Goal: Task Accomplishment & Management: Manage account settings

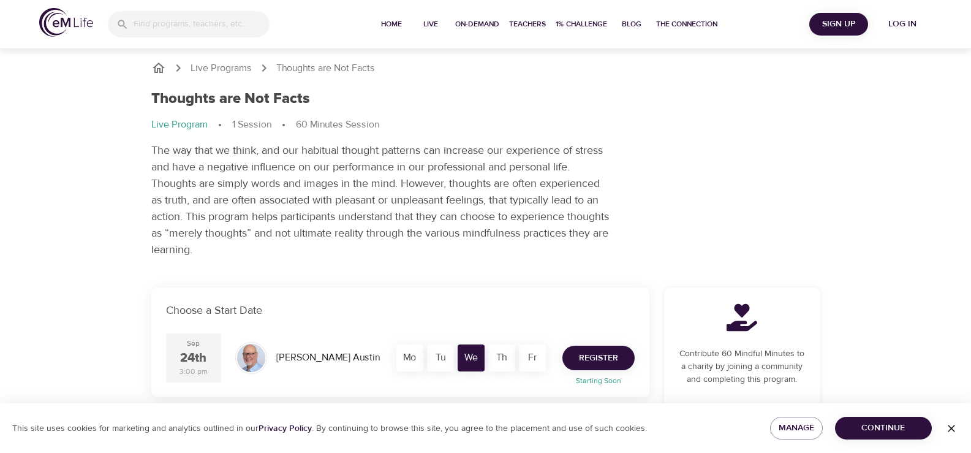
click at [596, 353] on span "Register" at bounding box center [598, 357] width 39 height 15
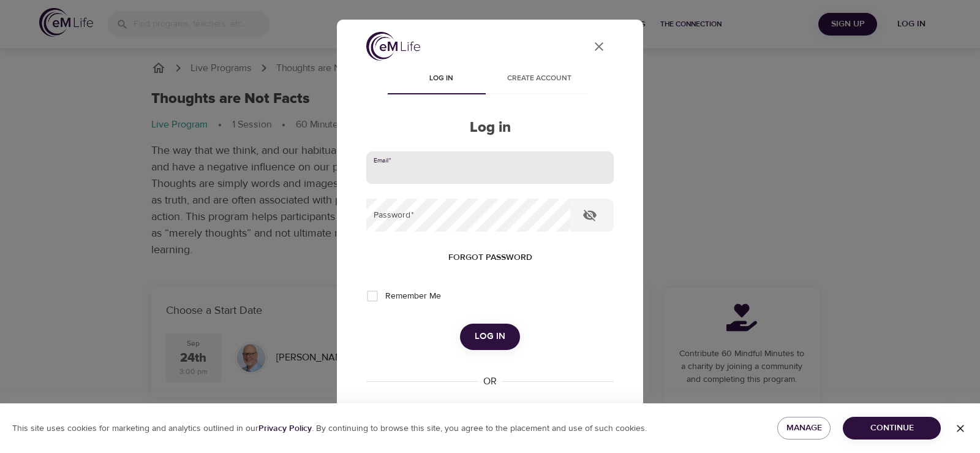
click at [430, 167] on input "email" at bounding box center [490, 167] width 248 height 33
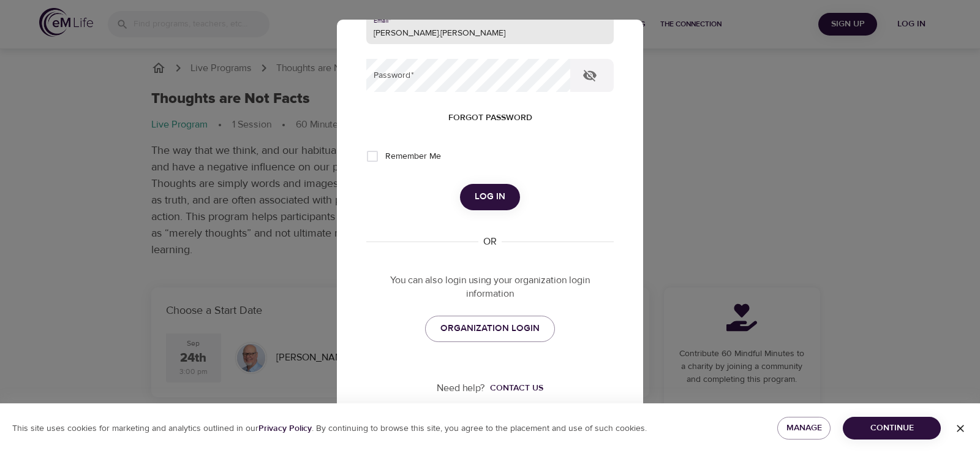
scroll to position [140, 0]
type input "[PERSON_NAME].[PERSON_NAME]"
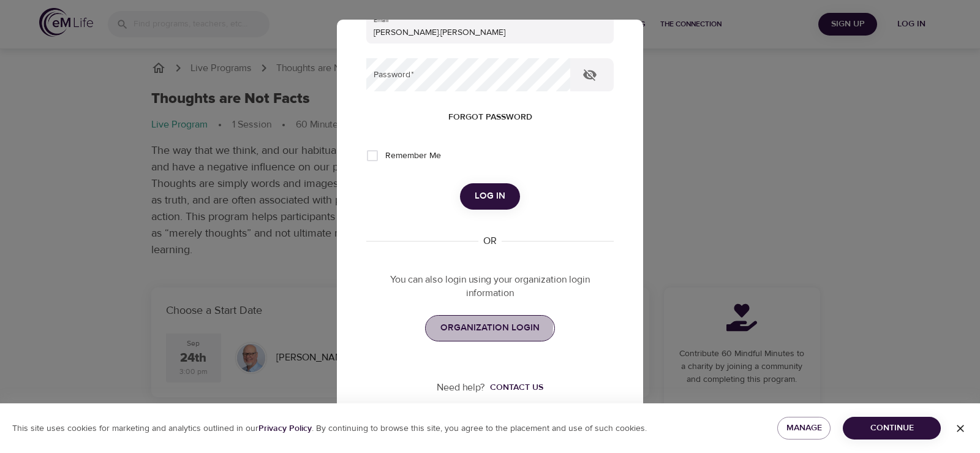
click at [471, 326] on span "ORGANIZATION LOGIN" at bounding box center [490, 328] width 99 height 16
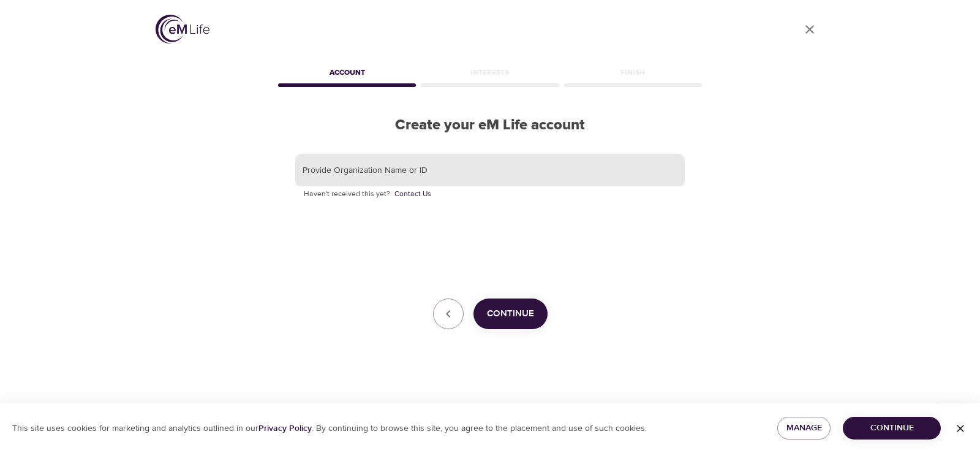
click at [396, 166] on input "text" at bounding box center [490, 170] width 390 height 33
type input "b"
type input "corewell health"
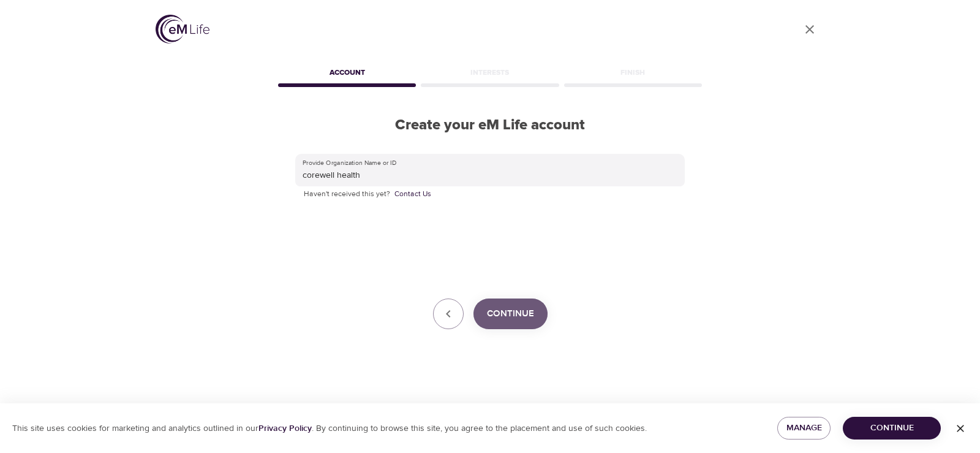
click at [512, 309] on span "Continue" at bounding box center [510, 314] width 47 height 16
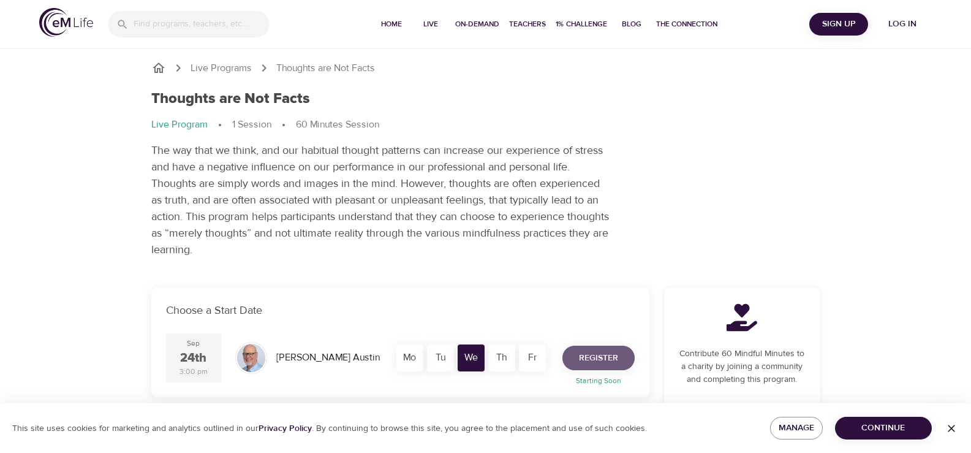
click at [591, 361] on span "Register" at bounding box center [598, 357] width 39 height 15
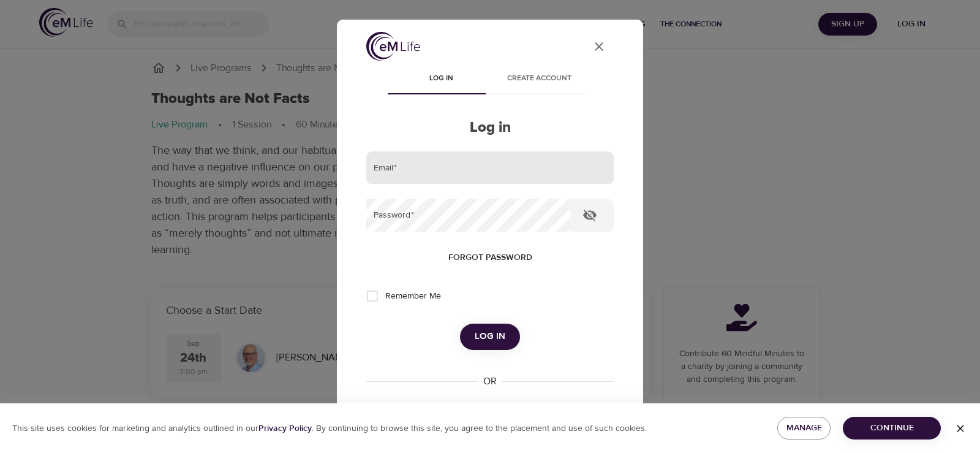
click at [422, 171] on input "email" at bounding box center [490, 167] width 248 height 33
type input "[PERSON_NAME][EMAIL_ADDRESS][PERSON_NAME][DOMAIN_NAME]"
click at [460, 323] on button "Log in" at bounding box center [490, 336] width 60 height 26
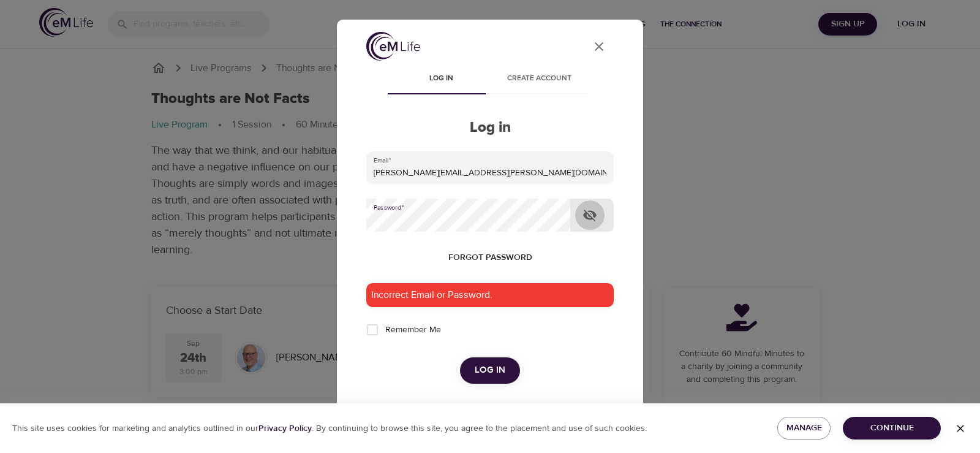
click at [592, 208] on icon "button" at bounding box center [590, 215] width 15 height 15
click at [268, 194] on div "User Profile Log in Create account Log in Email   * [PERSON_NAME][EMAIL_ADDRESS…" at bounding box center [490, 226] width 980 height 453
click at [460, 357] on button "Log in" at bounding box center [490, 370] width 60 height 26
click at [328, 210] on div "User Profile Log in Create account Log in Email   * [PERSON_NAME][EMAIL_ADDRESS…" at bounding box center [490, 226] width 980 height 453
click at [469, 252] on span "Forgot password" at bounding box center [490, 257] width 84 height 15
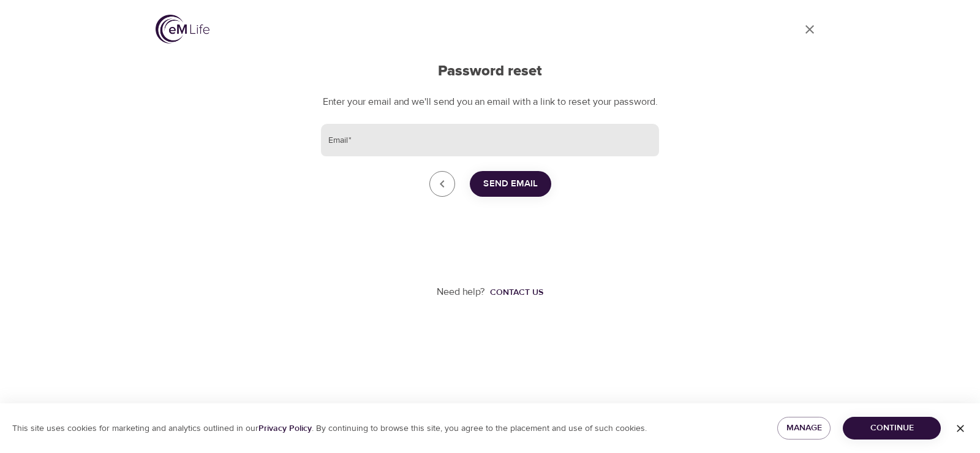
click at [387, 154] on input "Email   *" at bounding box center [490, 140] width 338 height 33
type input "[PERSON_NAME][EMAIL_ADDRESS][PERSON_NAME][DOMAIN_NAME]"
click at [502, 192] on span "Send Email" at bounding box center [510, 184] width 55 height 16
